Goal: Check status: Check status

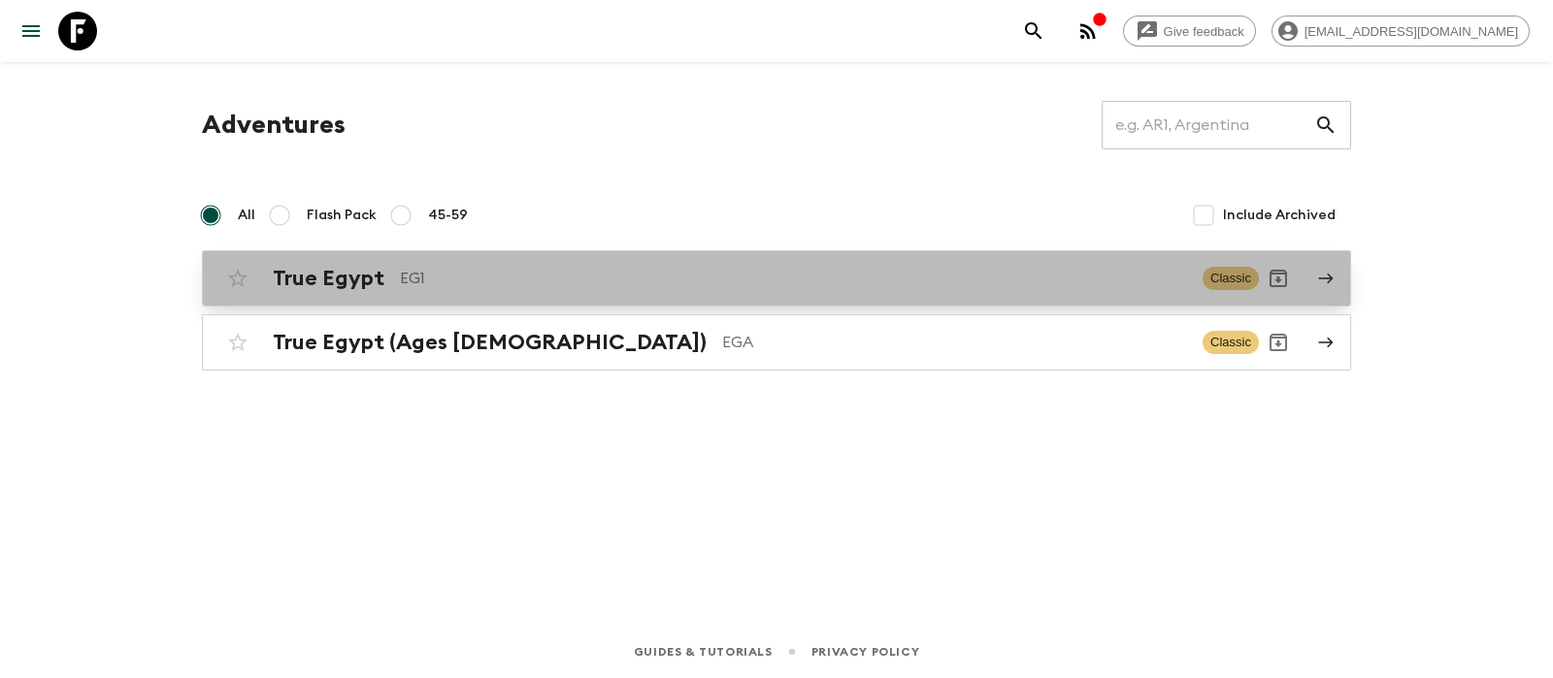
click at [344, 293] on div "True Egypt EG1 Classic" at bounding box center [738, 278] width 1040 height 39
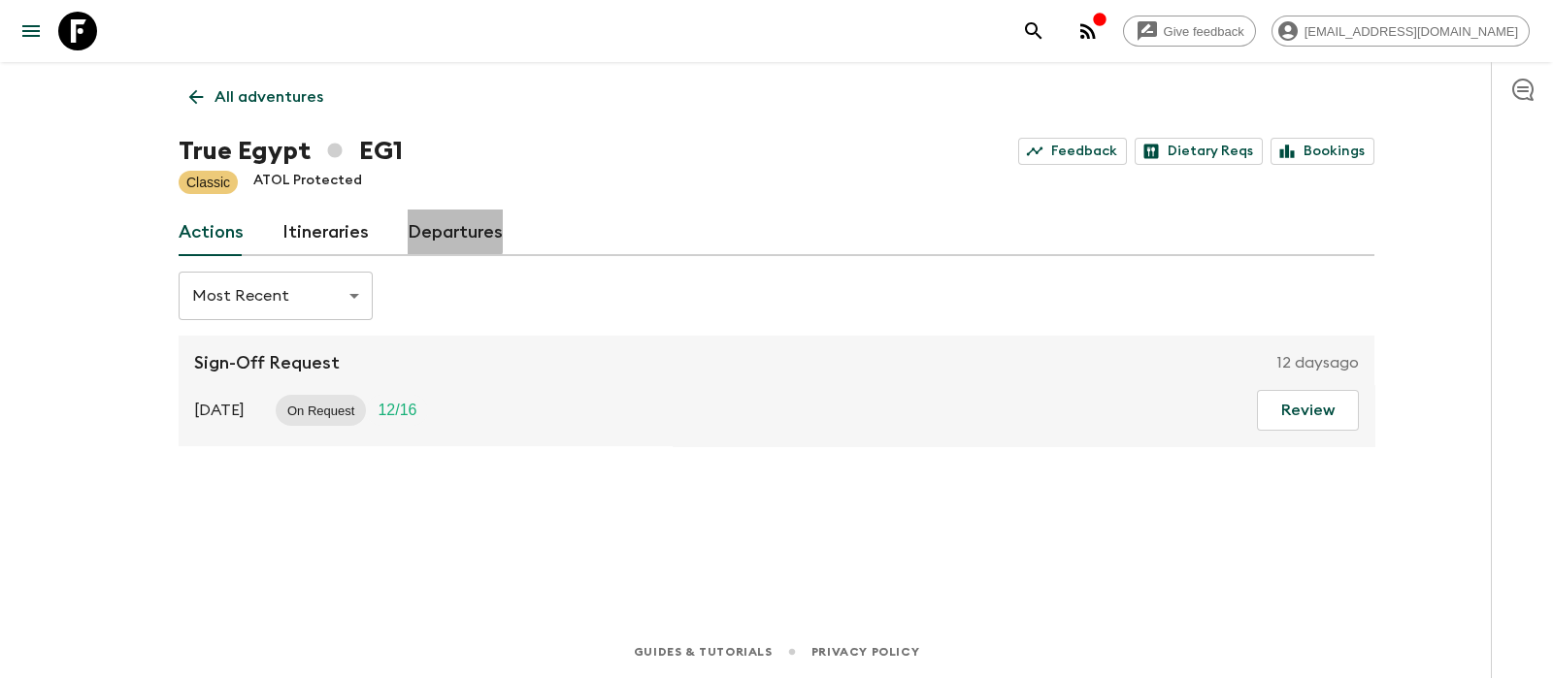
click at [434, 230] on link "Departures" at bounding box center [455, 233] width 95 height 47
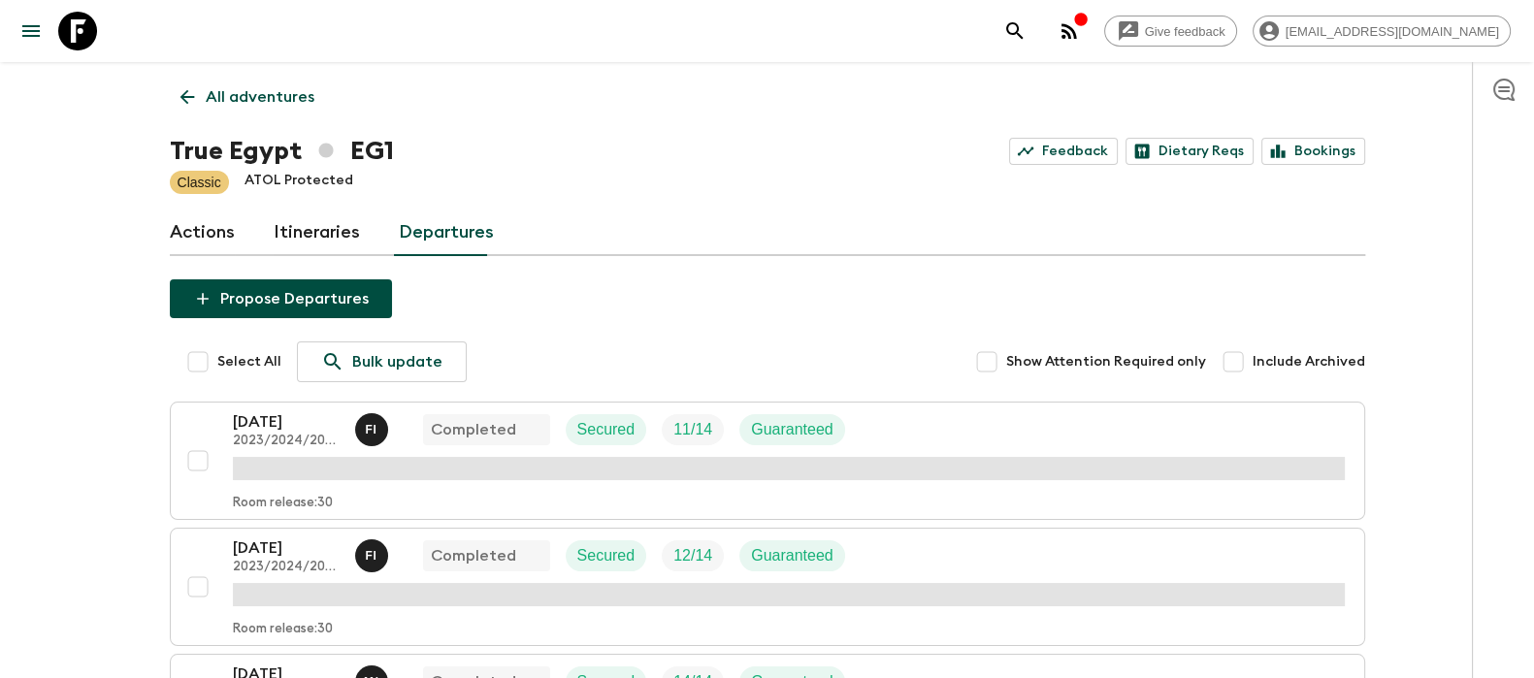
click at [230, 477] on div "[DATE] 2023/2024/2025 F I Completed Secured 11 / 14 Guaranteed Room release: 30" at bounding box center [762, 460] width 1166 height 101
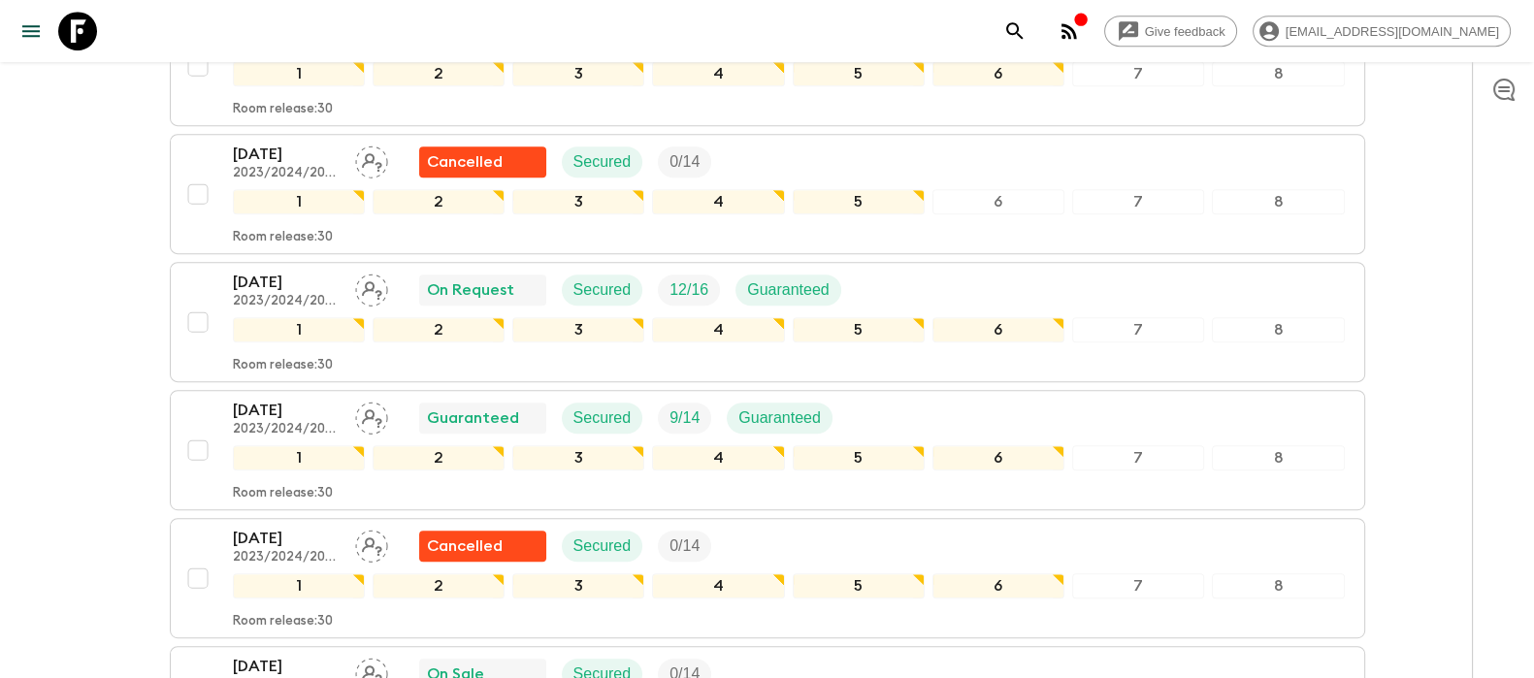
scroll to position [1165, 0]
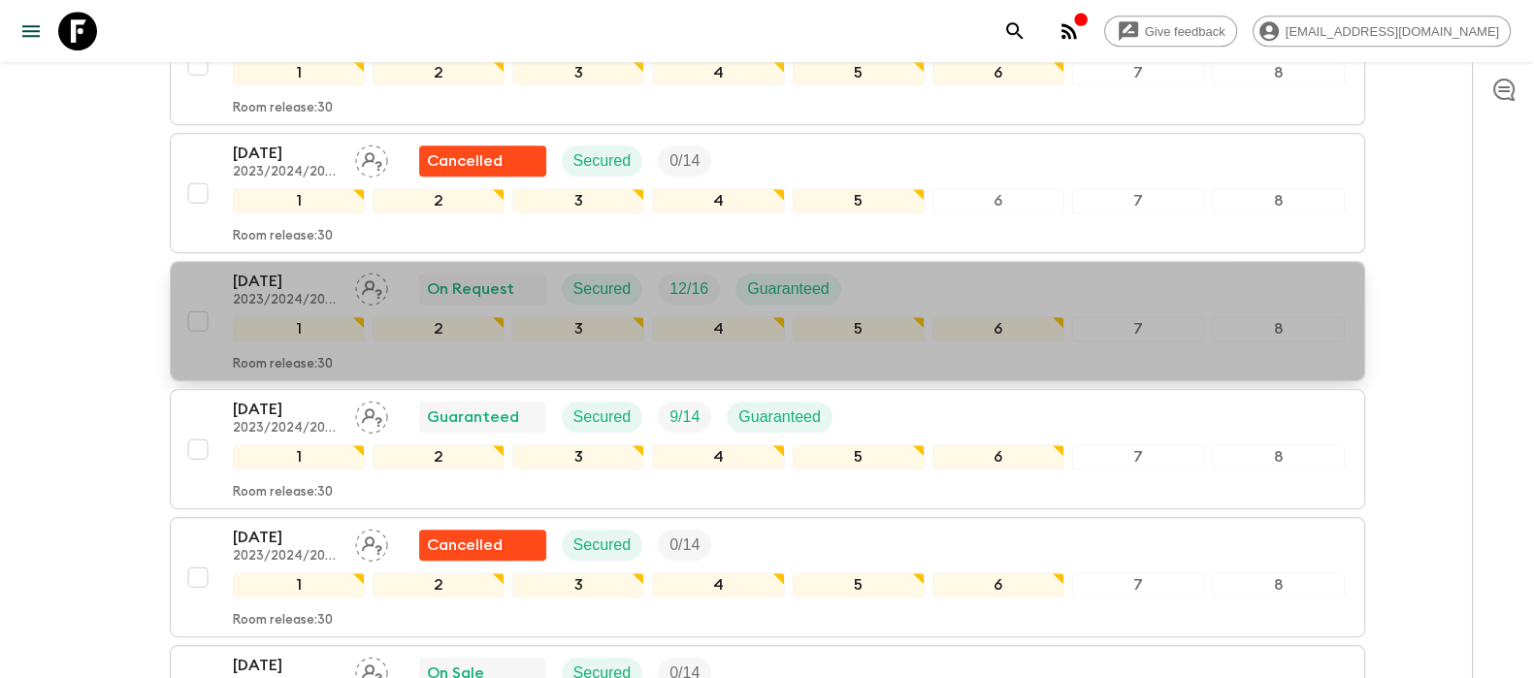
click at [268, 283] on p "[DATE]" at bounding box center [286, 281] width 107 height 23
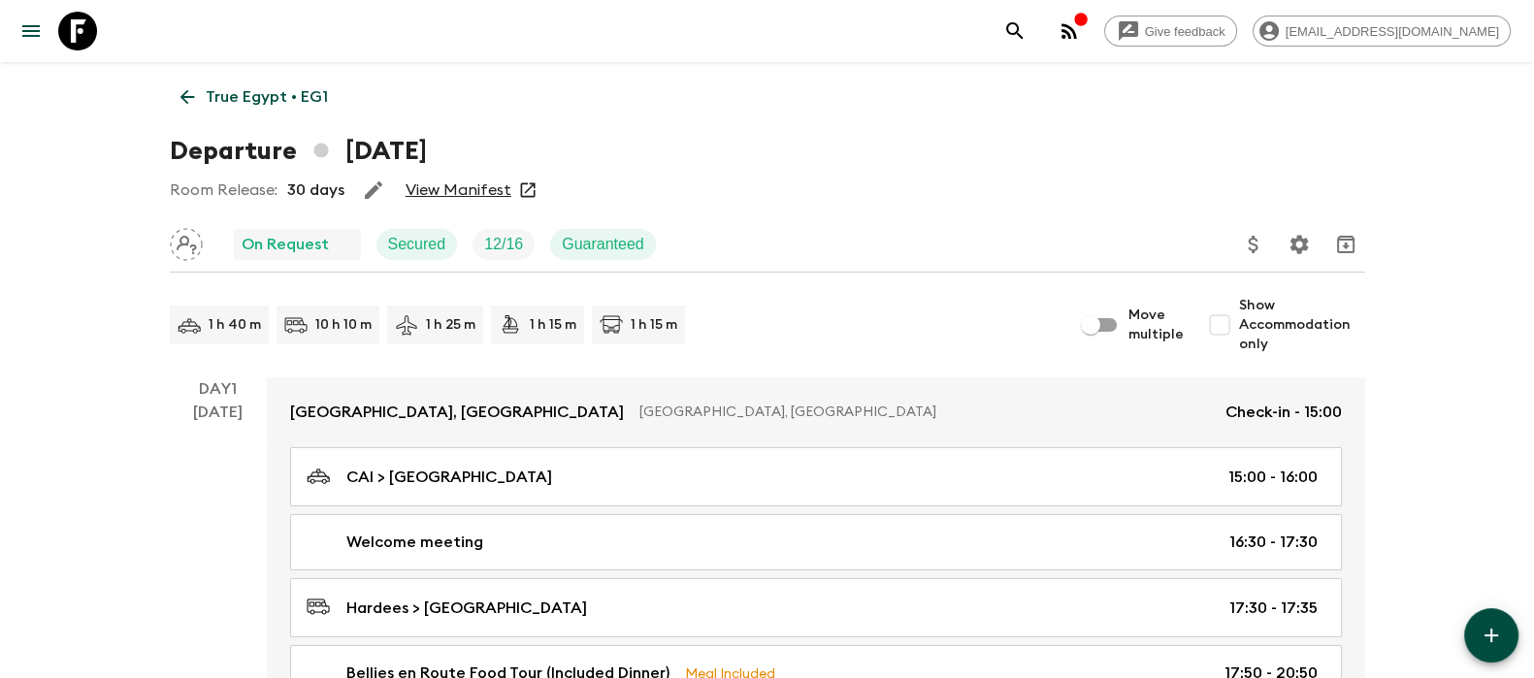
click at [439, 186] on link "View Manifest" at bounding box center [459, 189] width 106 height 19
click at [488, 178] on div "Room Release: 30 days View Manifest" at bounding box center [767, 190] width 1195 height 39
click at [472, 187] on link "View Manifest" at bounding box center [459, 189] width 106 height 19
click at [480, 183] on link "View Manifest" at bounding box center [459, 189] width 106 height 19
click at [474, 186] on link "View Manifest" at bounding box center [459, 189] width 106 height 19
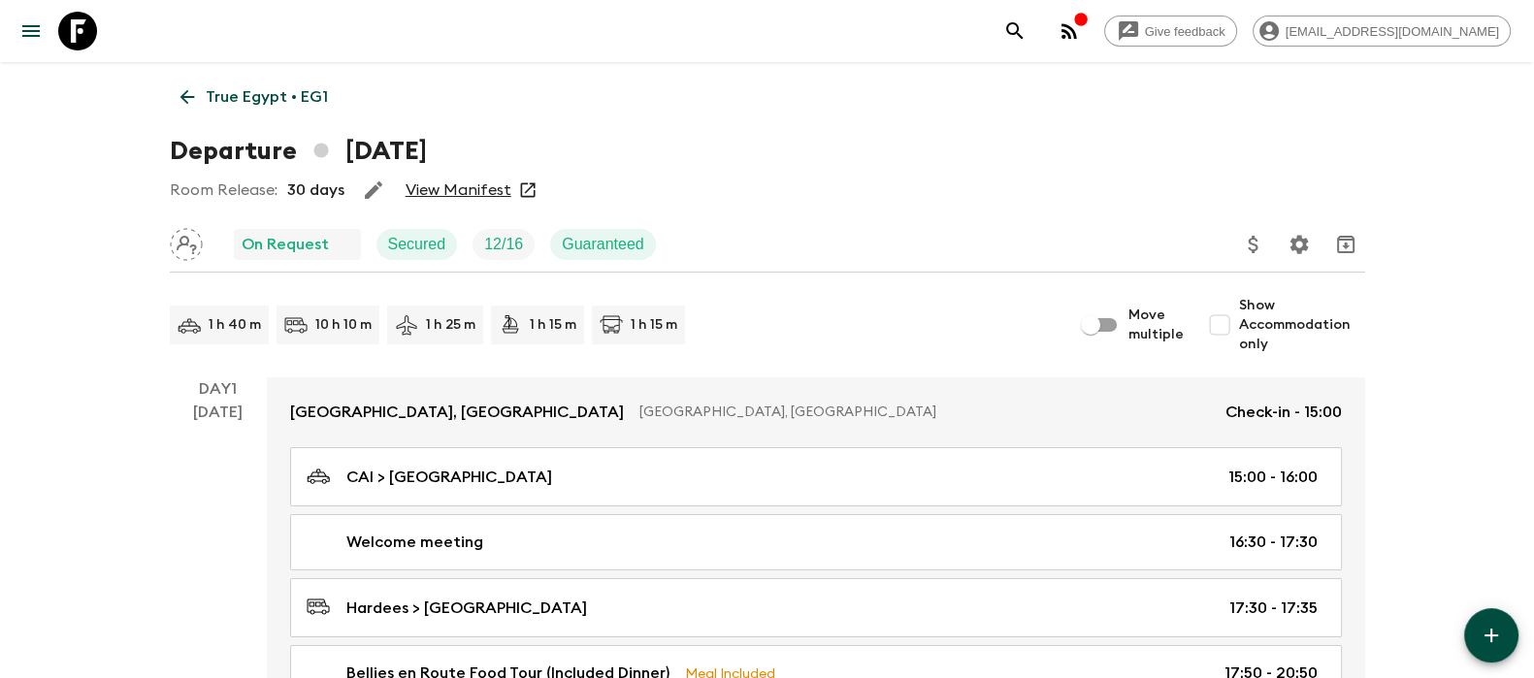
click at [455, 181] on link "View Manifest" at bounding box center [459, 189] width 106 height 19
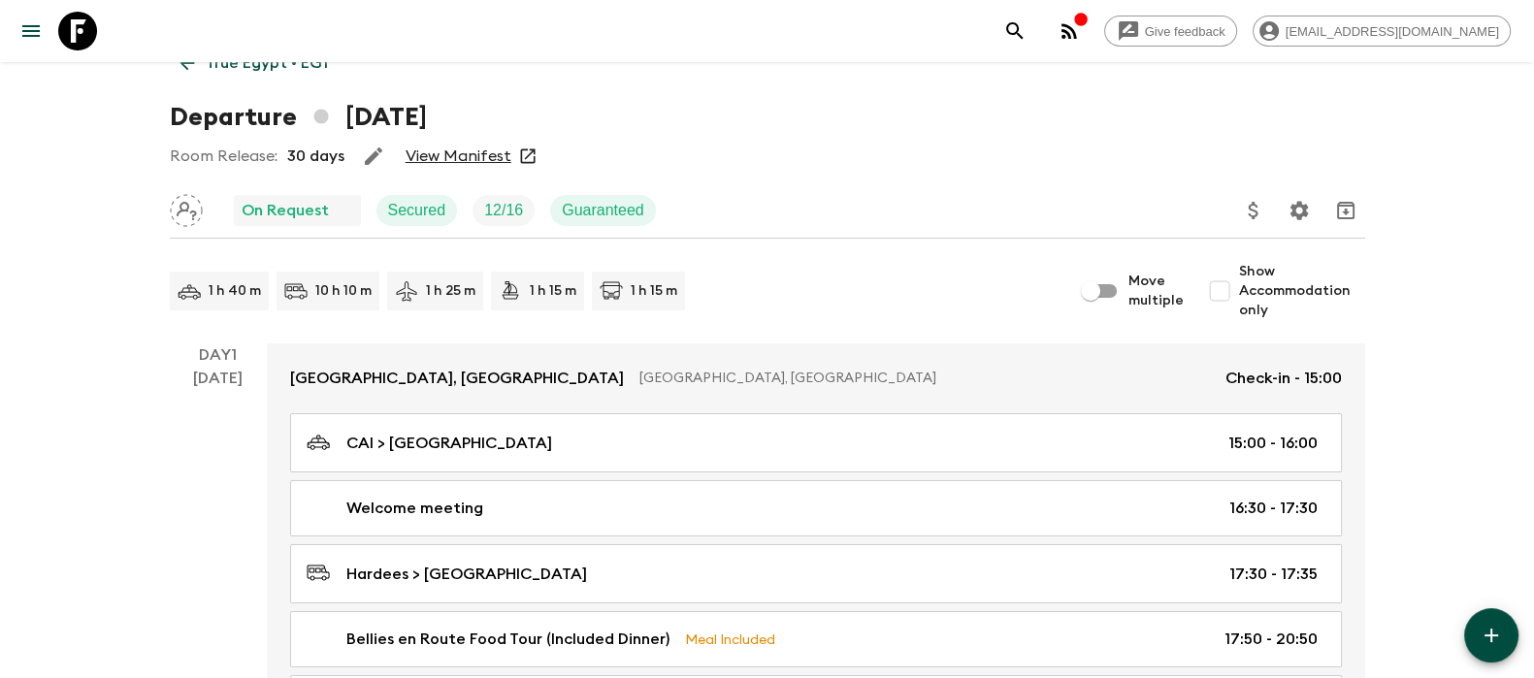
scroll to position [50, 0]
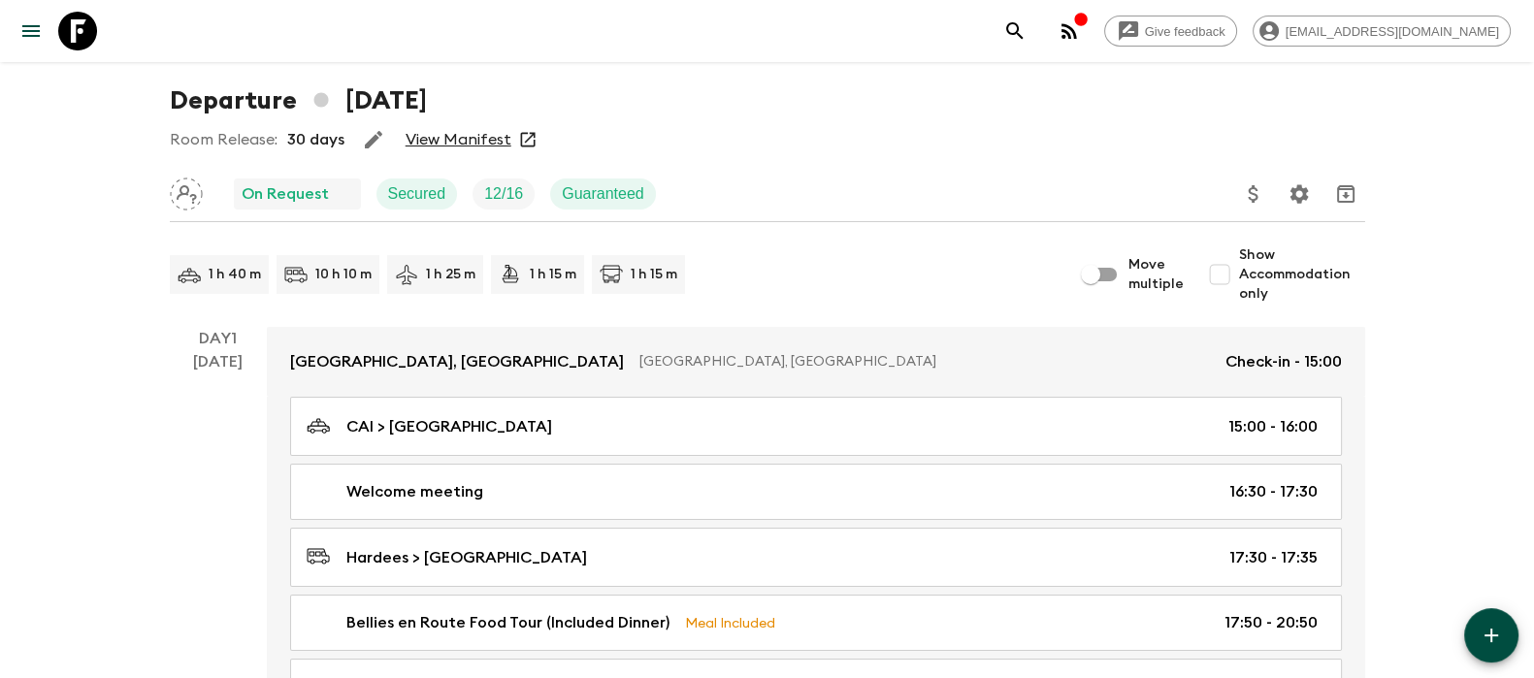
click at [461, 133] on link "View Manifest" at bounding box center [459, 139] width 106 height 19
